Goal: Transaction & Acquisition: Purchase product/service

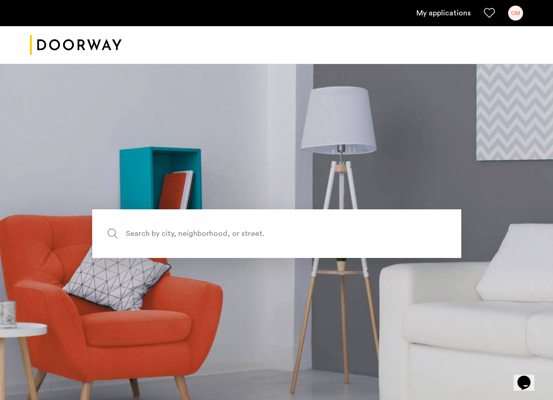
click at [471, 15] on ul "My applications CM" at bounding box center [276, 13] width 493 height 15
click at [446, 14] on link "My applications" at bounding box center [443, 12] width 54 height 11
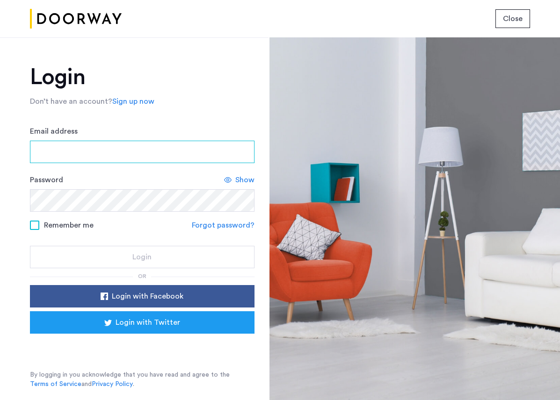
click at [73, 159] on input "Email address" at bounding box center [142, 152] width 225 height 22
type input "**********"
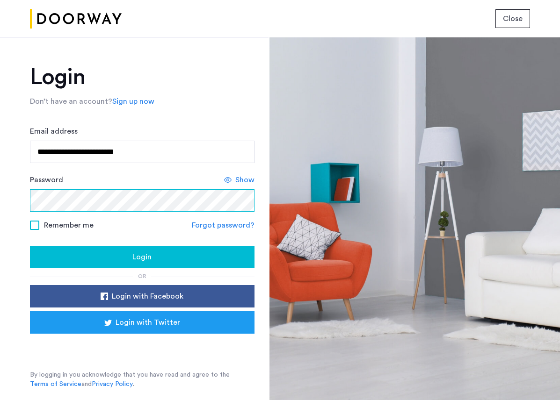
click at [30, 246] on button "Login" at bounding box center [142, 257] width 225 height 22
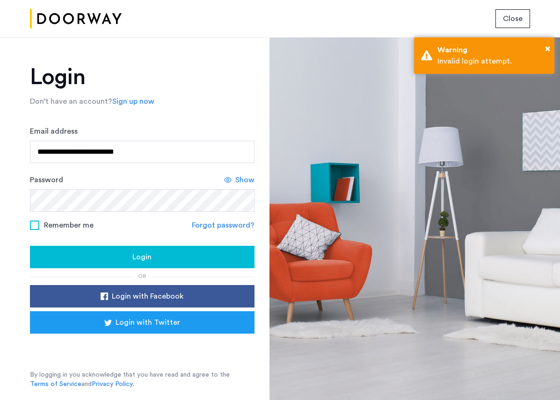
click at [248, 183] on span "Show" at bounding box center [244, 179] width 19 height 11
click at [125, 255] on div "Login" at bounding box center [142, 257] width 210 height 11
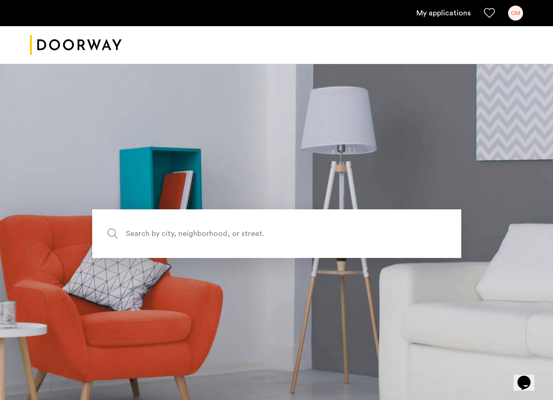
click at [442, 15] on link "My applications" at bounding box center [443, 12] width 54 height 11
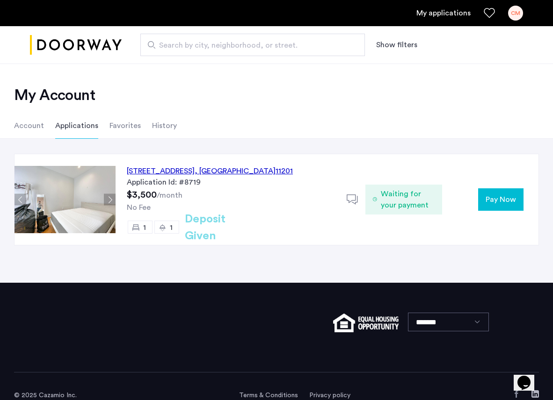
click at [493, 201] on span "Pay Now" at bounding box center [501, 199] width 30 height 11
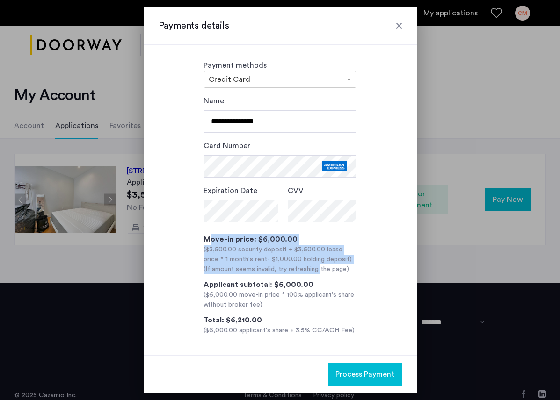
drag, startPoint x: 209, startPoint y: 241, endPoint x: 318, endPoint y: 272, distance: 113.7
click at [318, 272] on div "Move-in price: $6,000.00 ($3,500.00 security deposit + $3,500.00 lease price * …" at bounding box center [279, 254] width 153 height 41
click at [318, 272] on div "(If amount seems invalid, try refreshing the page)" at bounding box center [279, 270] width 153 height 10
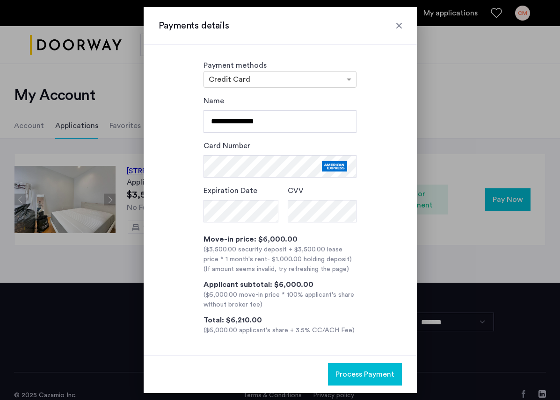
drag, startPoint x: 356, startPoint y: 273, endPoint x: 265, endPoint y: 254, distance: 93.7
click at [265, 254] on div "**********" at bounding box center [280, 215] width 243 height 240
click at [203, 254] on div "($3,500.00 security deposit + $3,500.00 lease price * 1 month's rent - $1,000.0…" at bounding box center [279, 255] width 153 height 20
drag, startPoint x: 214, startPoint y: 250, endPoint x: 363, endPoint y: 272, distance: 150.8
click at [362, 272] on div "**********" at bounding box center [280, 215] width 243 height 240
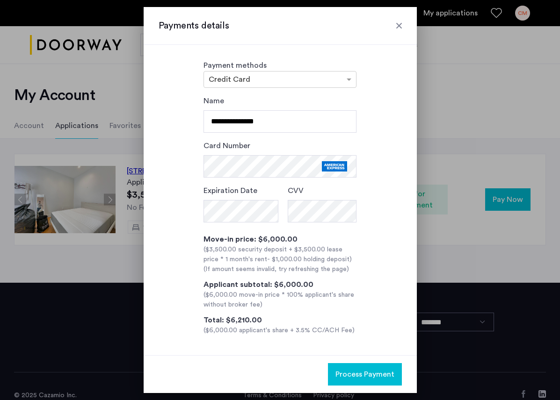
click at [363, 272] on div "**********" at bounding box center [280, 215] width 243 height 240
drag, startPoint x: 361, startPoint y: 269, endPoint x: 191, endPoint y: 247, distance: 171.7
click at [191, 247] on div "**********" at bounding box center [280, 215] width 243 height 240
drag, startPoint x: 191, startPoint y: 247, endPoint x: 338, endPoint y: 261, distance: 148.0
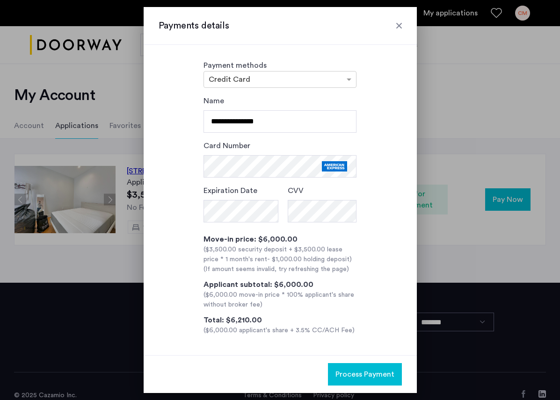
click at [338, 261] on div "**********" at bounding box center [280, 215] width 243 height 240
click at [361, 261] on div "**********" at bounding box center [280, 215] width 243 height 240
click at [363, 260] on div "**********" at bounding box center [280, 215] width 243 height 240
drag, startPoint x: 251, startPoint y: 331, endPoint x: 332, endPoint y: 333, distance: 80.9
click at [312, 334] on div "($6,000.00 applicant's share + 3.5% CC/ACH Fee)" at bounding box center [279, 331] width 153 height 10
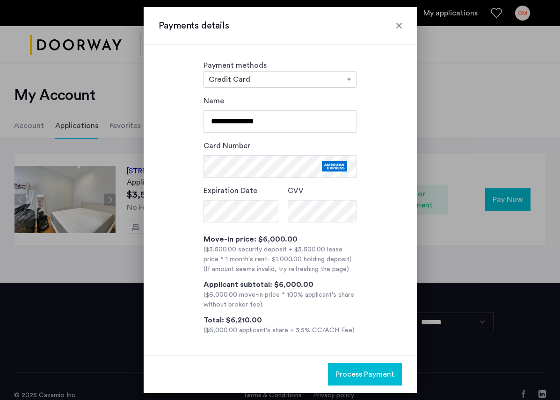
click at [332, 333] on div "($6,000.00 applicant's share + 3.5% CC/ACH Fee)" at bounding box center [279, 331] width 153 height 10
drag, startPoint x: 355, startPoint y: 330, endPoint x: 198, endPoint y: 237, distance: 182.7
click at [198, 237] on div "**********" at bounding box center [280, 215] width 243 height 240
click at [188, 255] on div "**********" at bounding box center [280, 215] width 243 height 240
click at [348, 376] on span "Process Payment" at bounding box center [364, 374] width 59 height 11
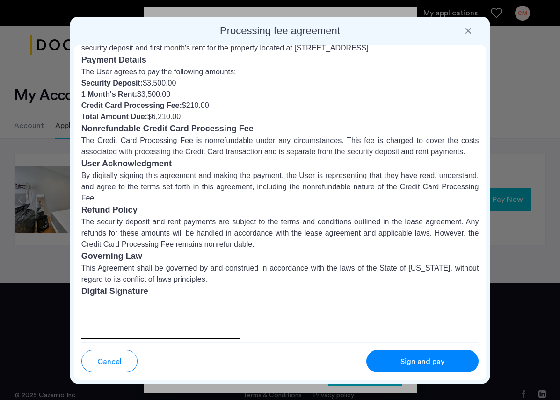
scroll to position [51, 0]
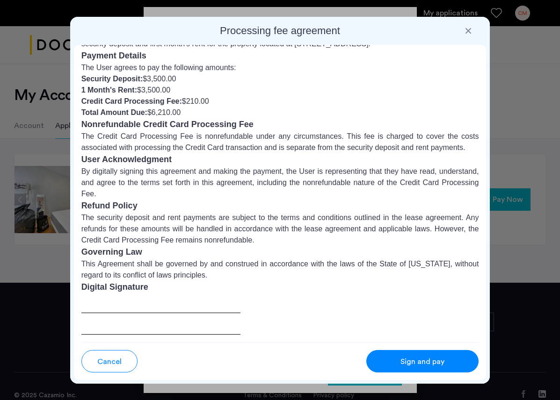
click at [116, 303] on div at bounding box center [160, 314] width 159 height 41
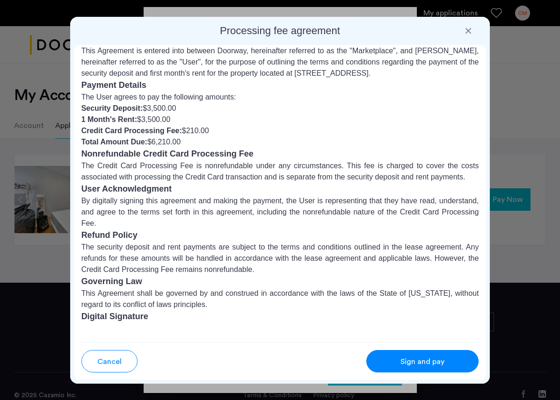
scroll to position [0, 0]
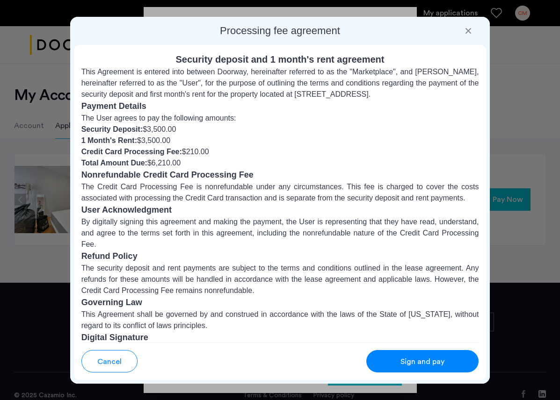
click at [87, 70] on p "This Agreement is entered into between Doorway, hereinafter referred to as the …" at bounding box center [280, 83] width 398 height 34
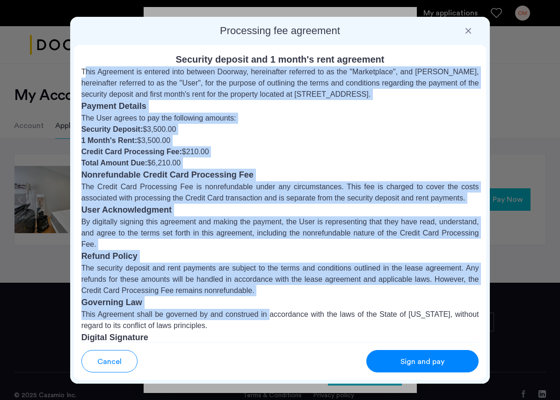
drag, startPoint x: 82, startPoint y: 72, endPoint x: 266, endPoint y: 309, distance: 300.4
click at [266, 309] on div "Security deposit and 1 month's rent agreement This Agreement is entered into be…" at bounding box center [280, 218] width 398 height 333
click at [266, 309] on p "This Agreement shall be governed by and construed in accordance with the laws o…" at bounding box center [280, 320] width 398 height 22
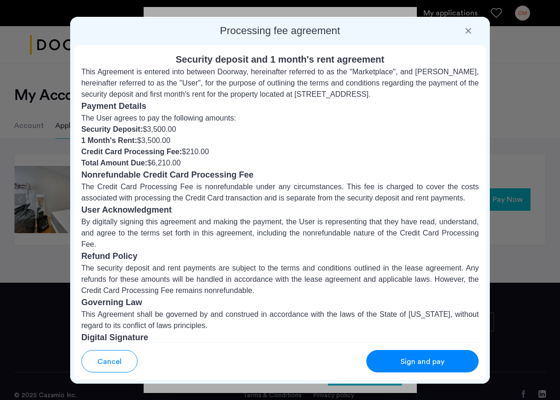
scroll to position [51, 0]
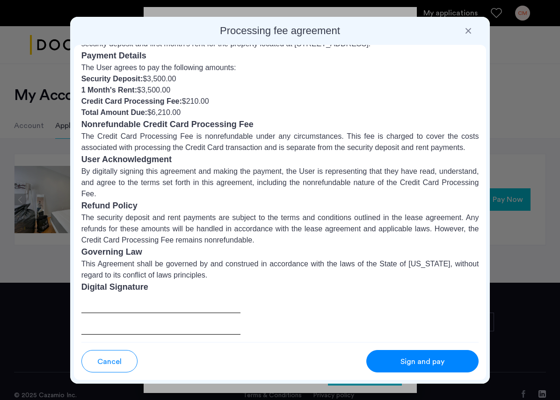
drag, startPoint x: 214, startPoint y: 227, endPoint x: 141, endPoint y: 212, distance: 74.6
click at [141, 212] on p "The security deposit and rent payments are subject to the terms and conditions …" at bounding box center [280, 229] width 398 height 34
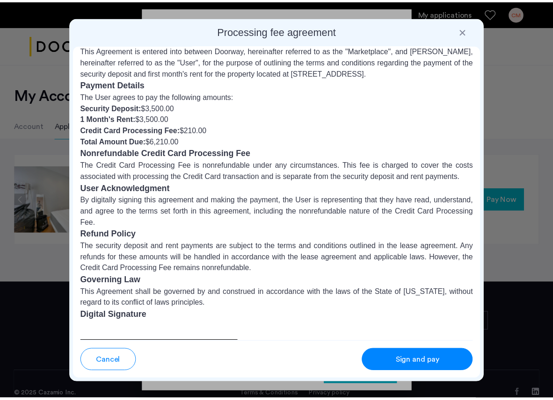
scroll to position [0, 0]
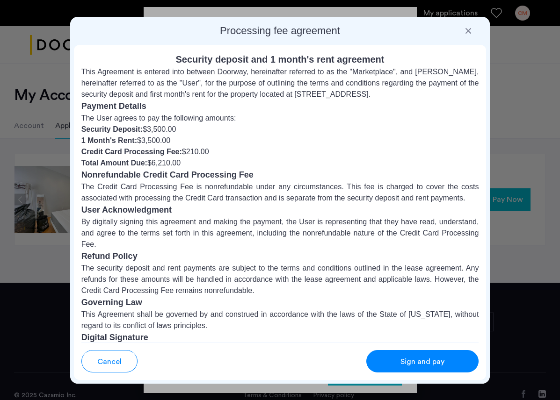
click at [46, 276] on div at bounding box center [280, 200] width 560 height 400
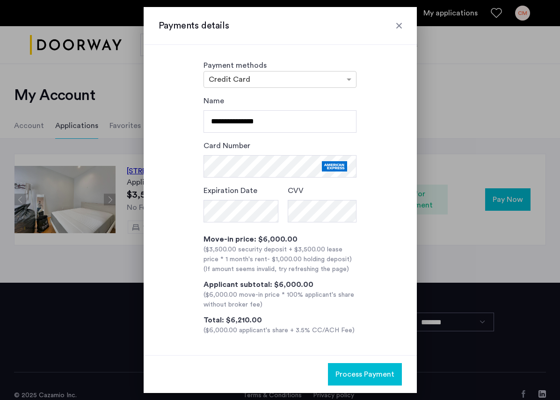
click at [47, 263] on div at bounding box center [280, 200] width 560 height 400
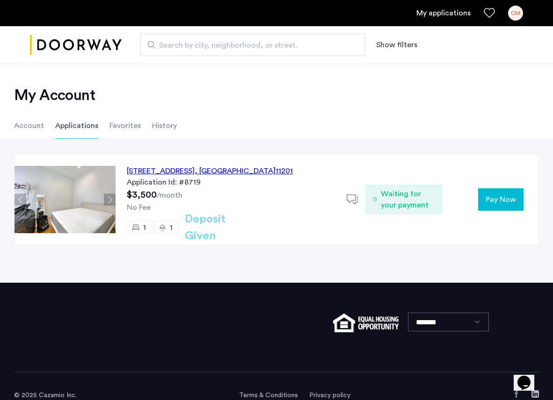
click at [113, 196] on button "Next apartment" at bounding box center [110, 200] width 12 height 12
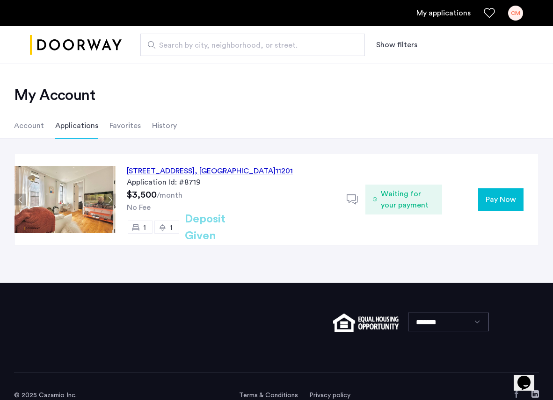
click at [113, 196] on button "Next apartment" at bounding box center [110, 200] width 12 height 12
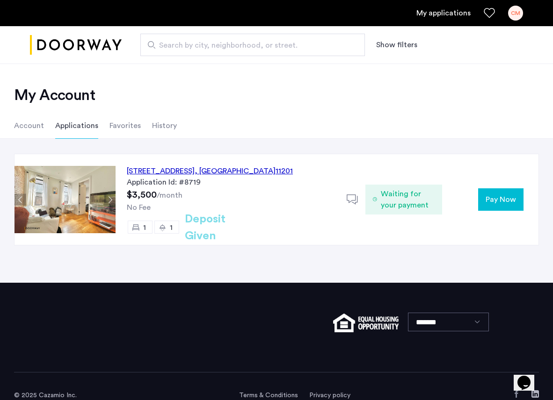
click at [113, 196] on button "Next apartment" at bounding box center [110, 200] width 12 height 12
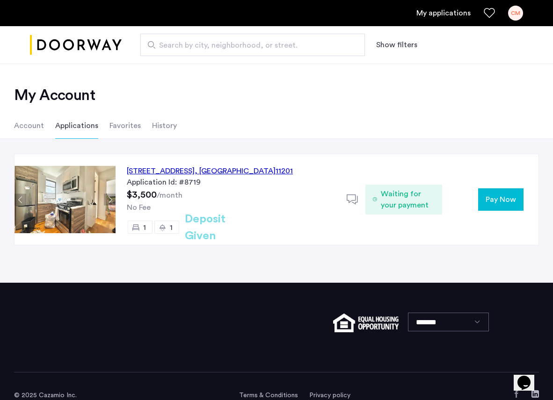
click at [113, 196] on button "Next apartment" at bounding box center [110, 200] width 12 height 12
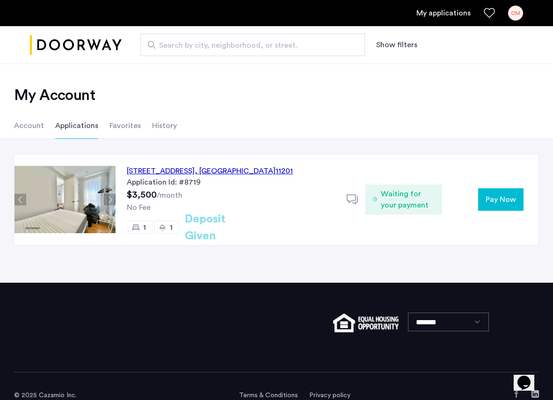
click at [113, 196] on button "Next apartment" at bounding box center [110, 200] width 12 height 12
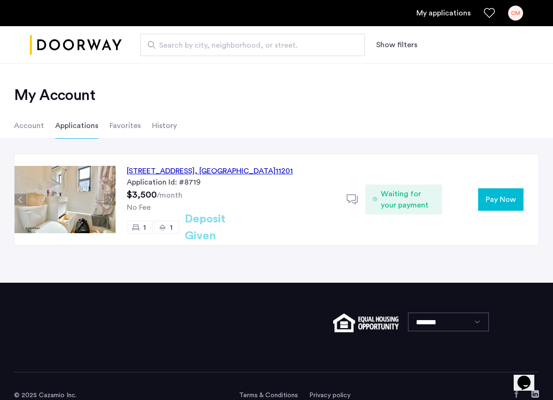
click at [113, 196] on button "Next apartment" at bounding box center [110, 200] width 12 height 12
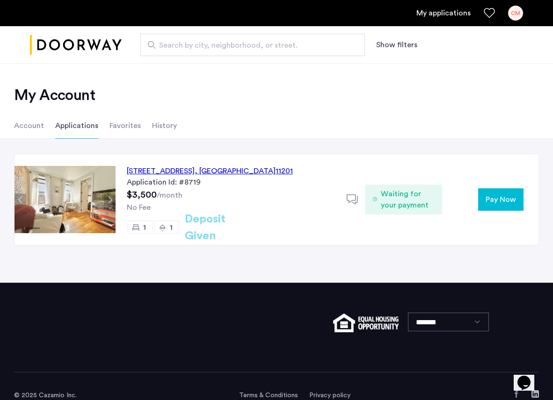
click at [113, 196] on button "Next apartment" at bounding box center [110, 200] width 12 height 12
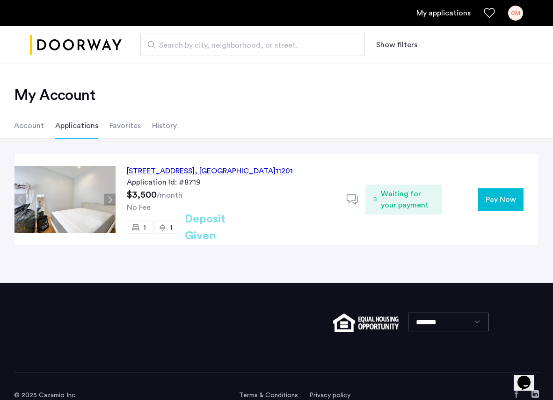
click at [219, 257] on div "246 Pacific Street, Unit 3C, Brooklyn , NY 11201 Application Id: #8719 $3,500 /…" at bounding box center [276, 211] width 553 height 144
click at [113, 202] on button "Next apartment" at bounding box center [110, 200] width 12 height 12
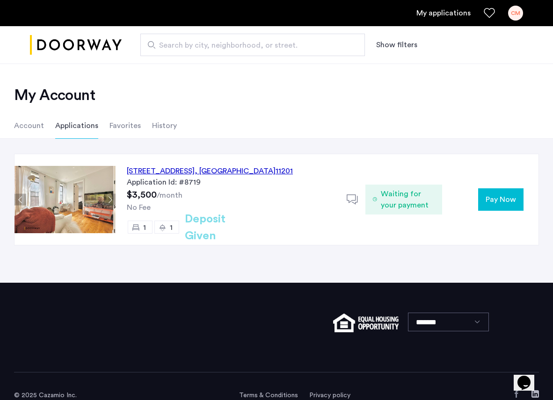
click at [113, 202] on button "Next apartment" at bounding box center [110, 200] width 12 height 12
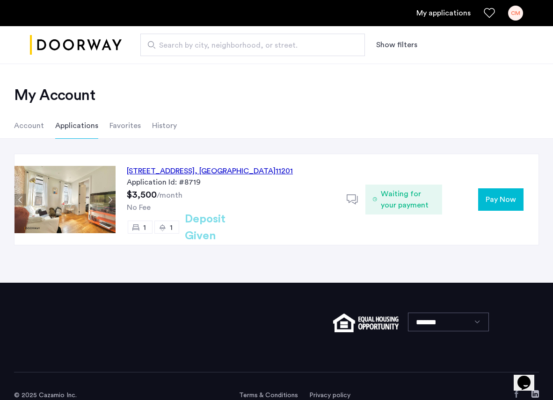
click at [113, 202] on button "Next apartment" at bounding box center [110, 200] width 12 height 12
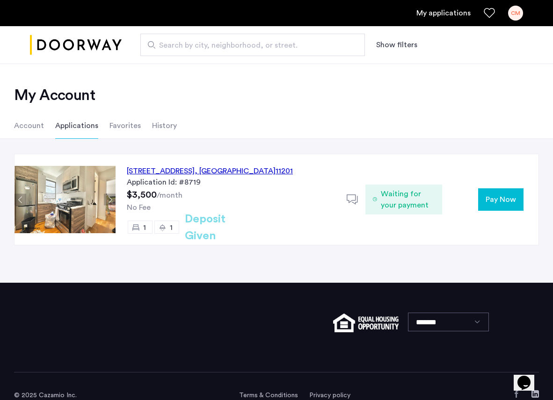
click at [113, 202] on button "Next apartment" at bounding box center [110, 200] width 12 height 12
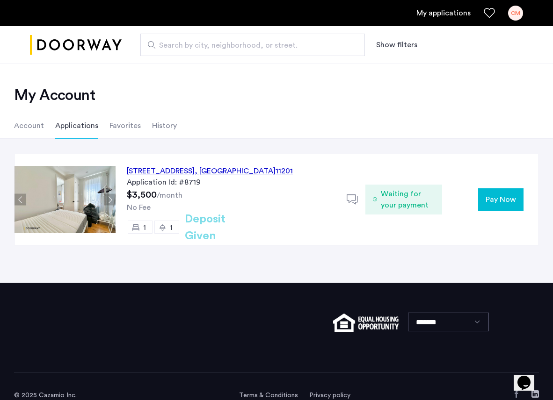
click at [273, 129] on ul "Account Applications Favorites History" at bounding box center [276, 126] width 553 height 26
